Goal: Navigation & Orientation: Find specific page/section

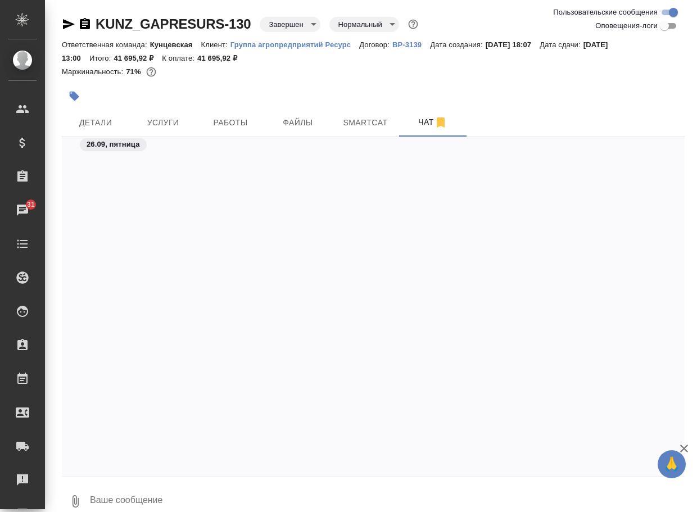
scroll to position [1791, 0]
